Goal: Navigation & Orientation: Find specific page/section

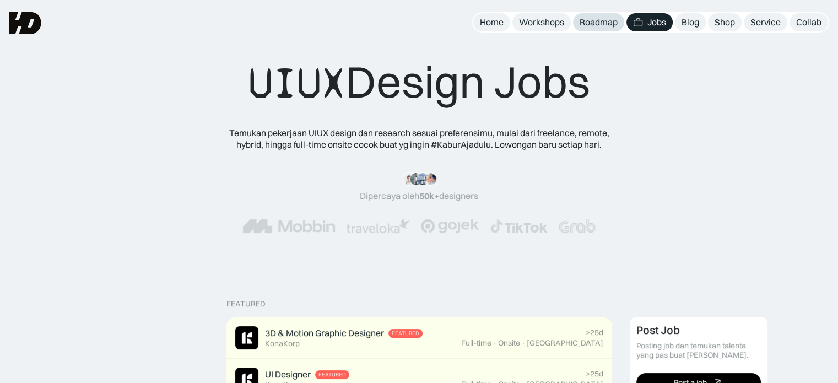
click at [597, 22] on div "Roadmap" at bounding box center [599, 23] width 38 height 12
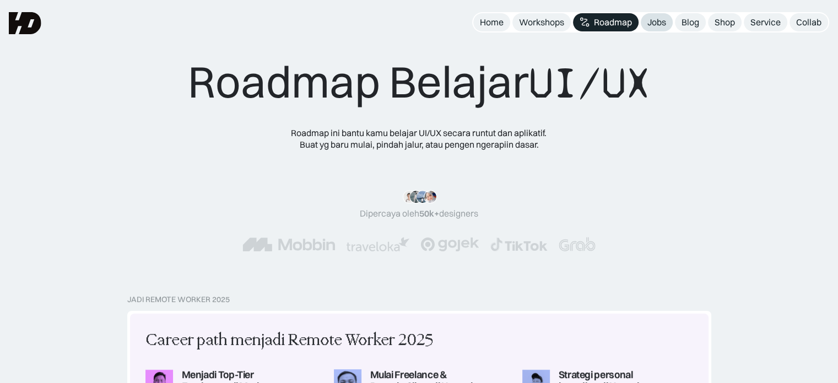
click at [659, 26] on div "Jobs" at bounding box center [657, 23] width 19 height 12
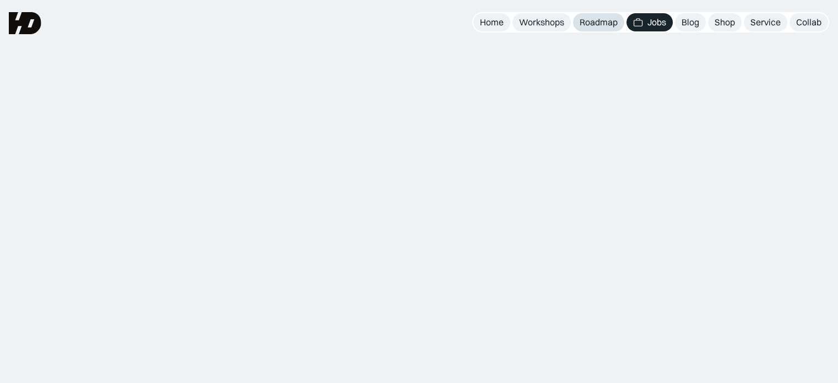
click at [606, 23] on div "Roadmap" at bounding box center [599, 23] width 38 height 12
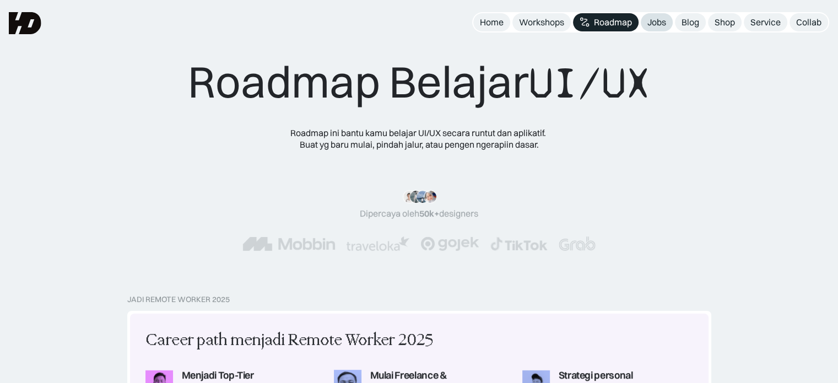
click at [650, 26] on div "Jobs" at bounding box center [657, 23] width 19 height 12
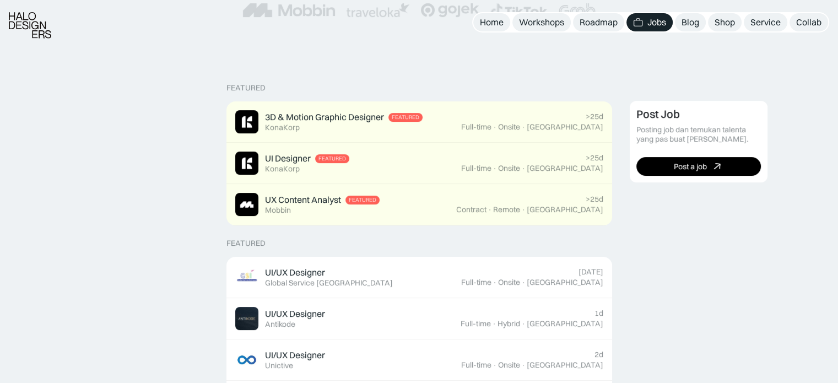
scroll to position [220, 0]
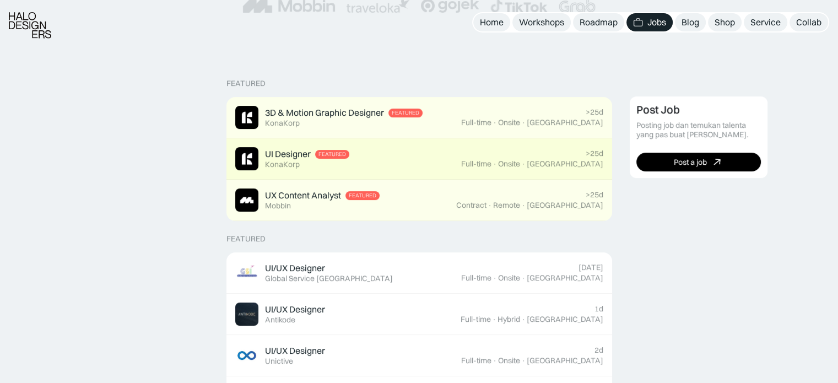
click at [542, 170] on link "UI Designer Featured KonaKorp >25d Full-time · Onsite · Jakarta" at bounding box center [420, 158] width 386 height 41
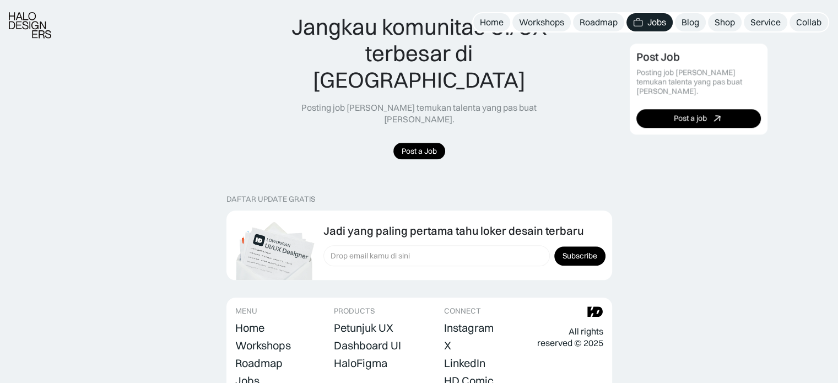
scroll to position [1246, 0]
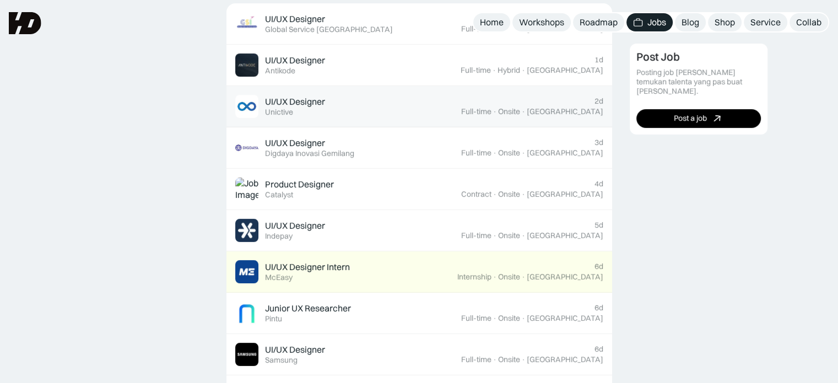
scroll to position [254, 0]
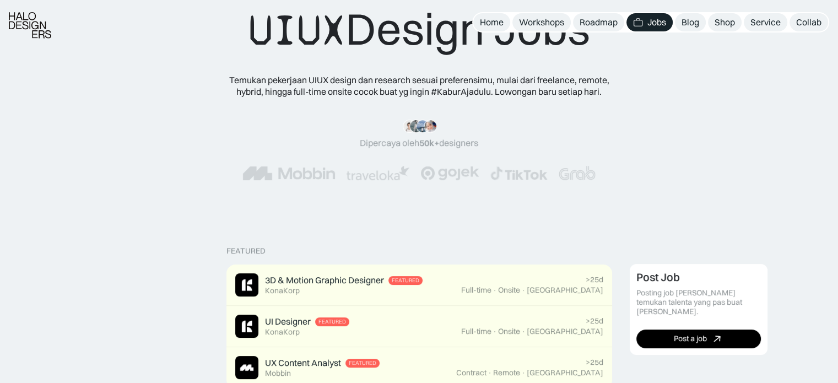
scroll to position [165, 0]
